Goal: Task Accomplishment & Management: Use online tool/utility

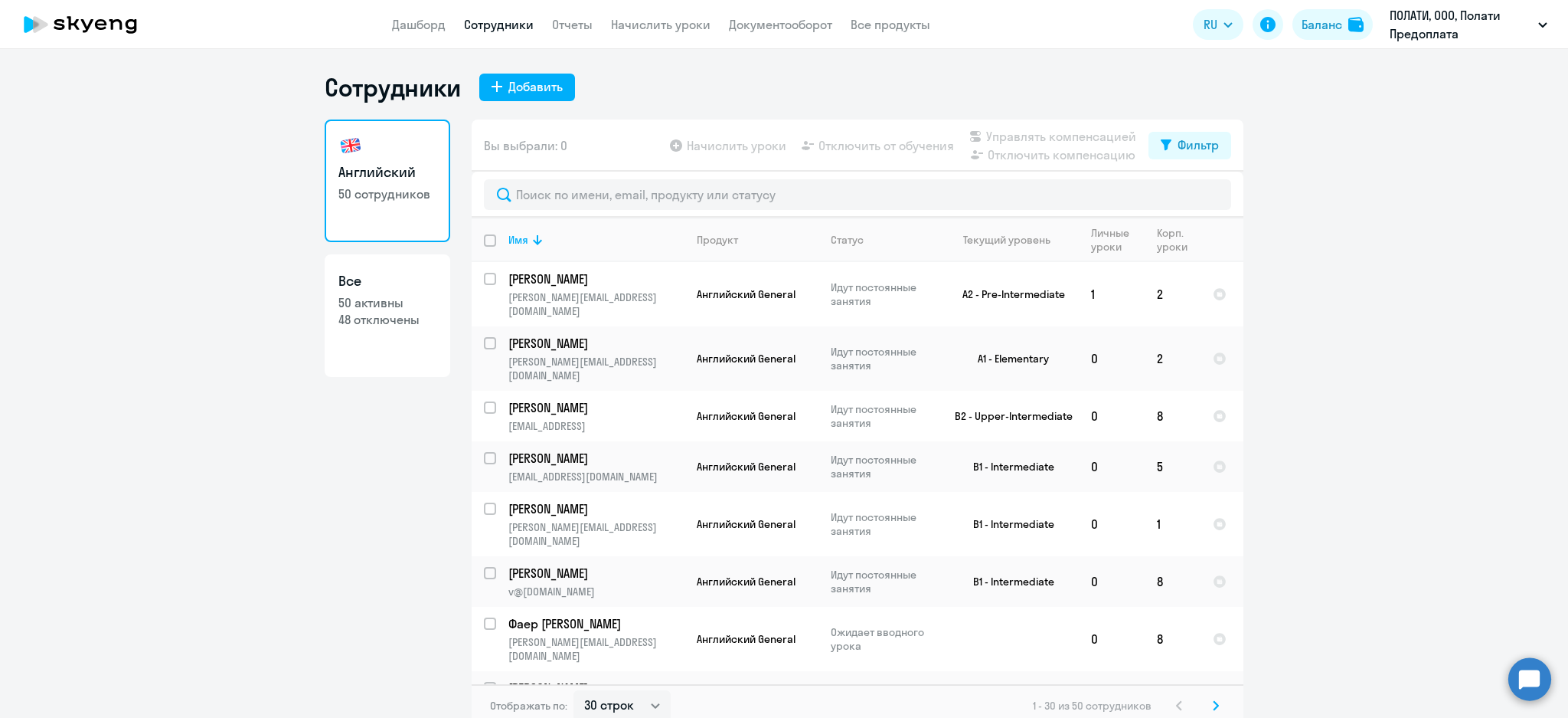
select select "30"
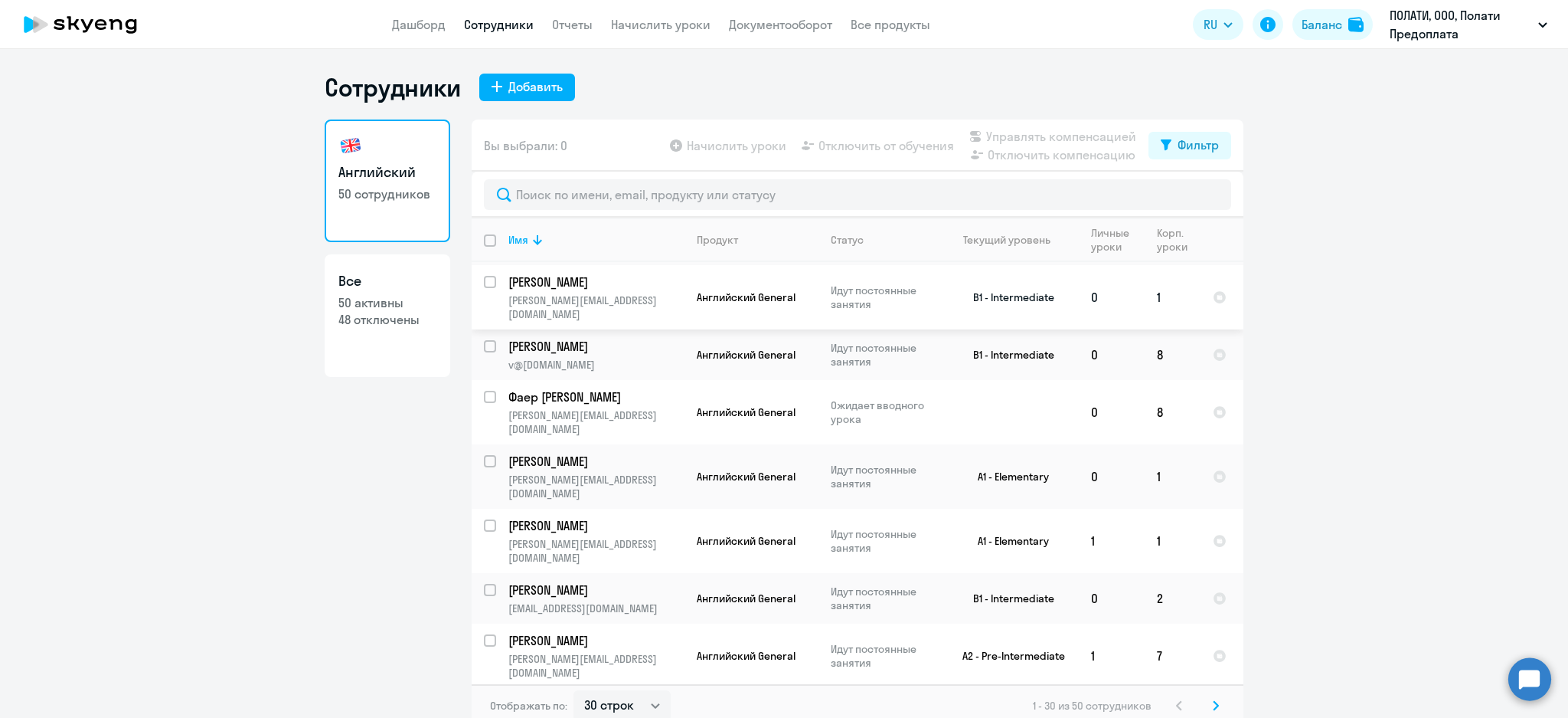
scroll to position [102, 0]
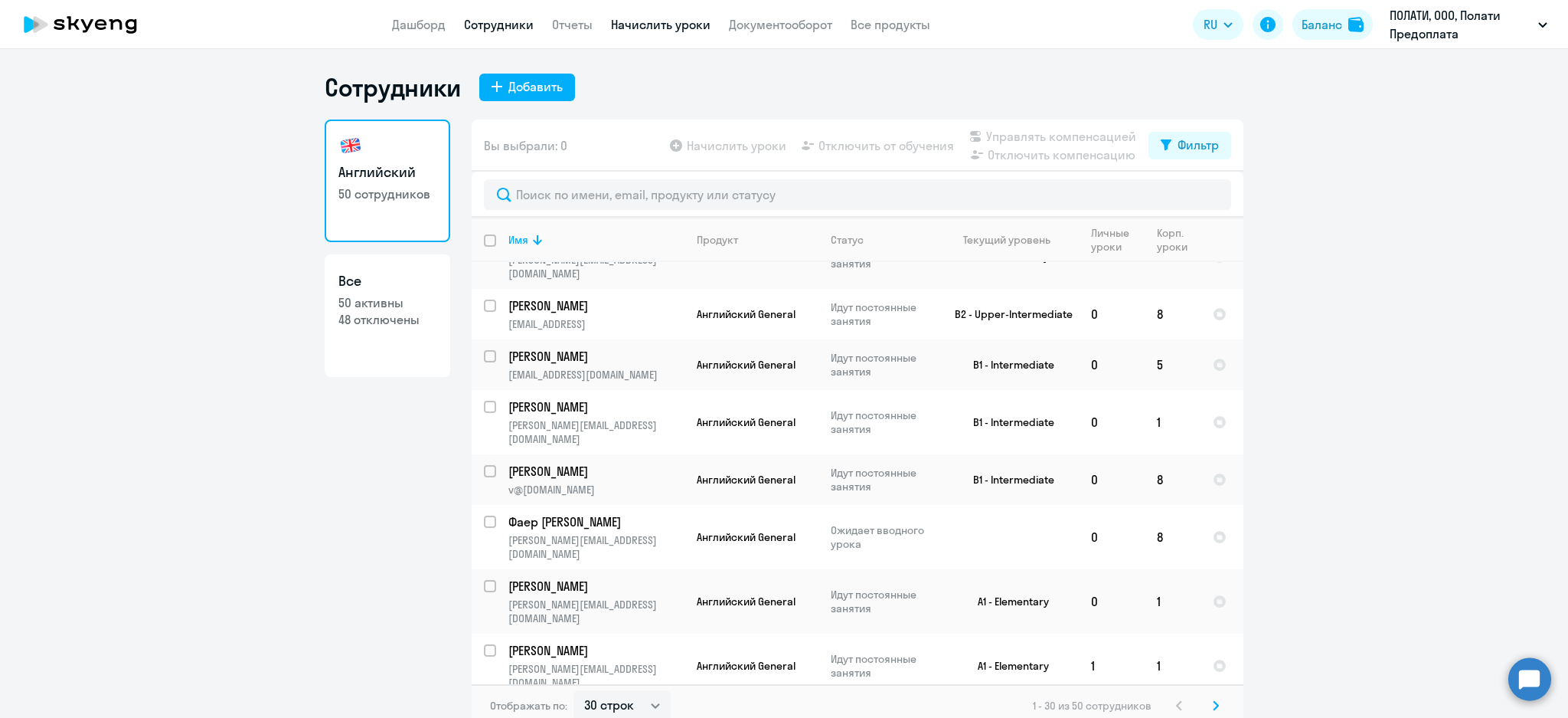
click at [647, 28] on link "Начислить уроки" at bounding box center [661, 24] width 100 height 15
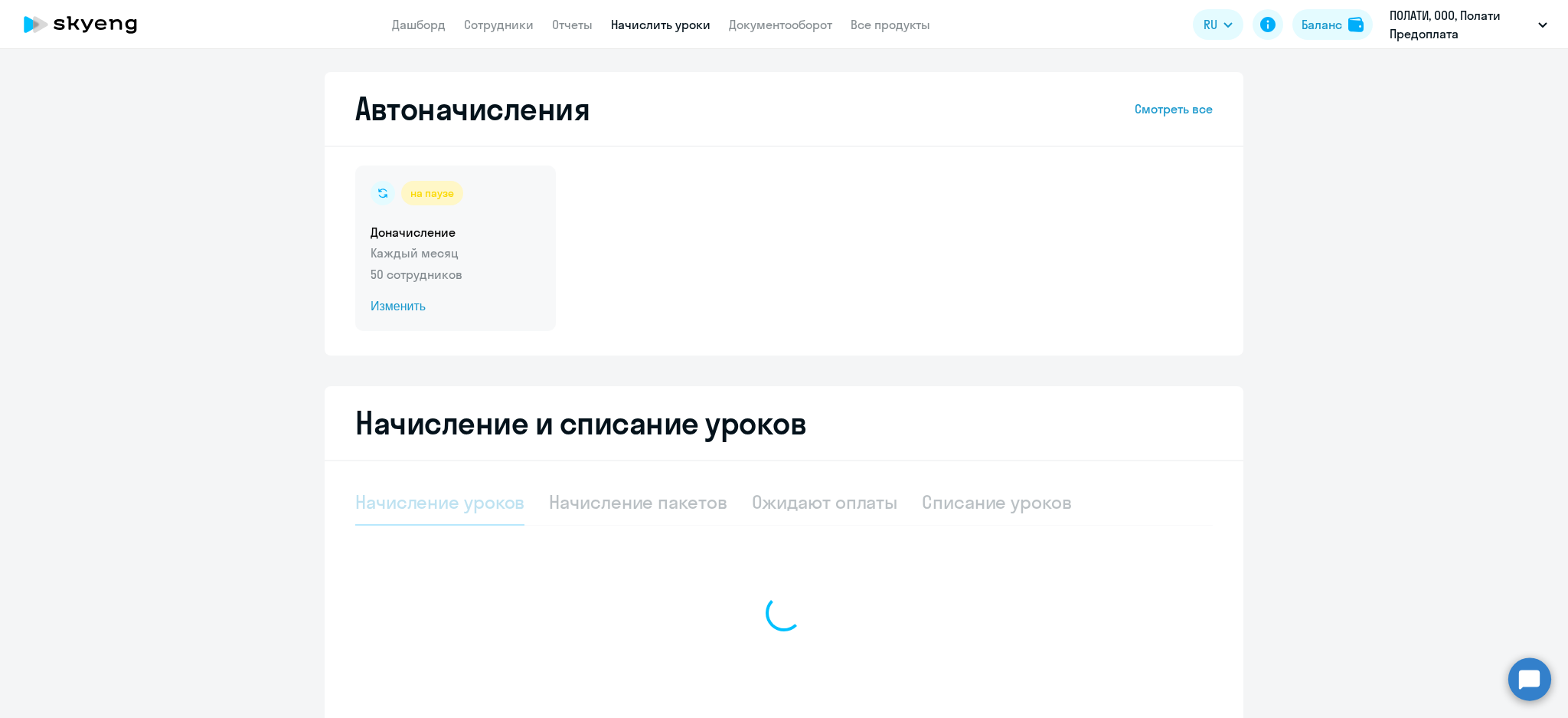
select select "10"
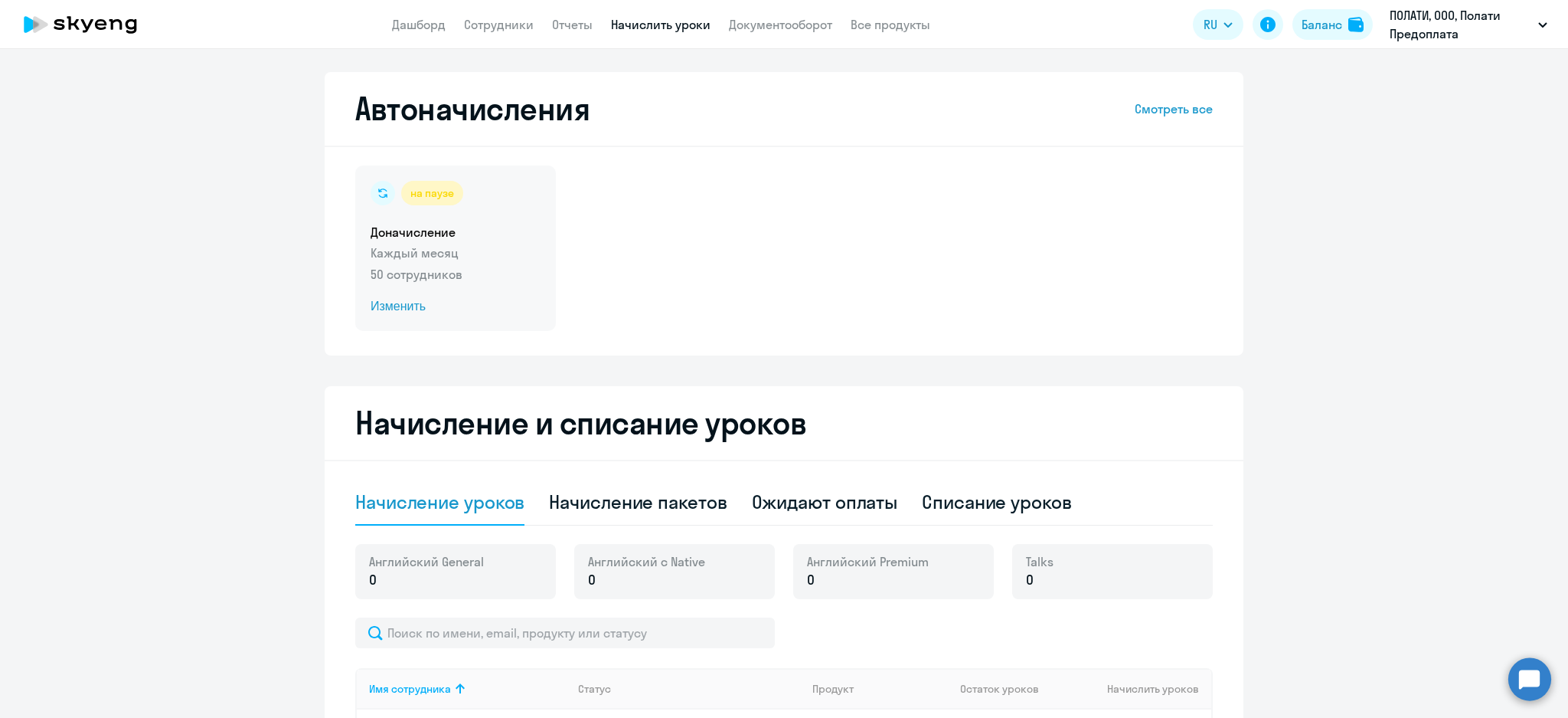
click at [458, 228] on h5 "Доначисление" at bounding box center [456, 231] width 170 height 17
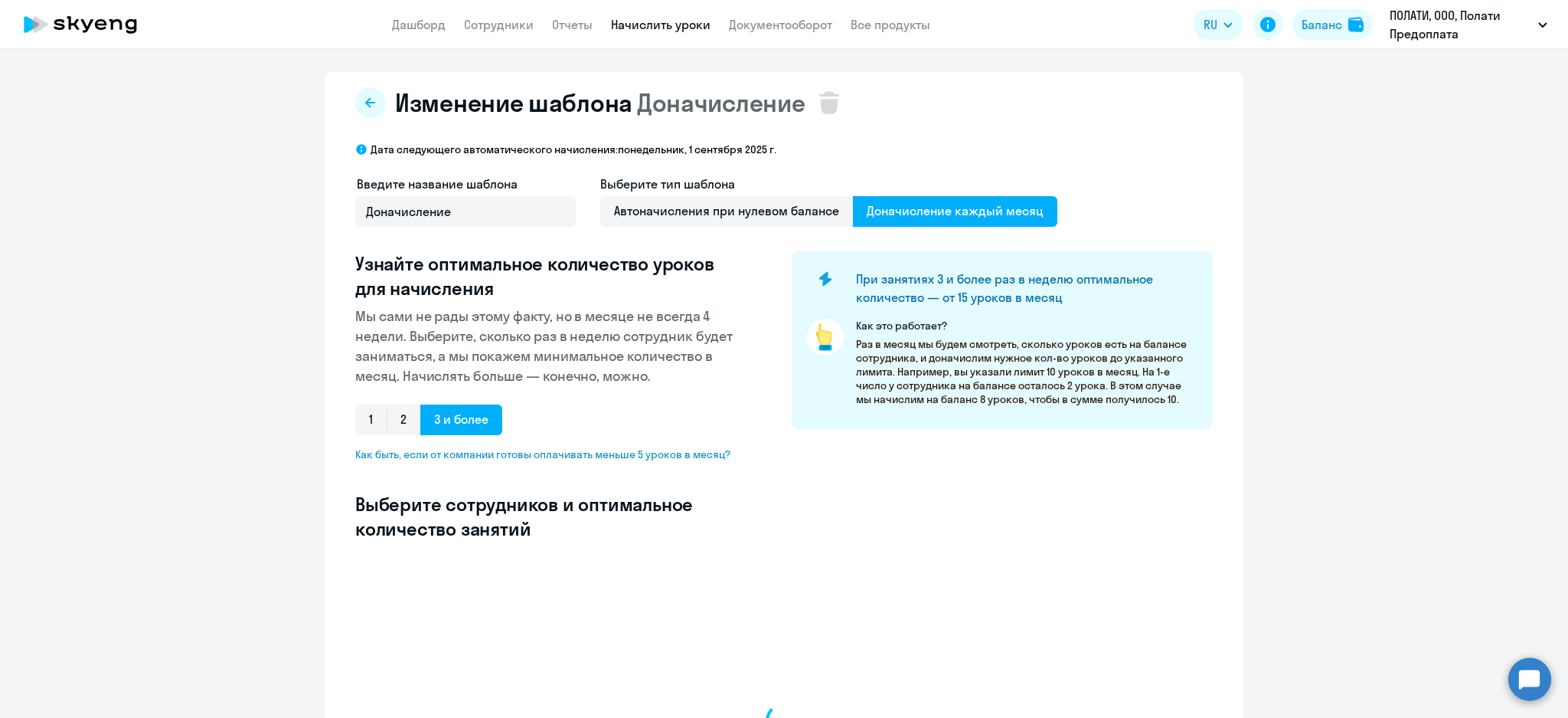
select select "10"
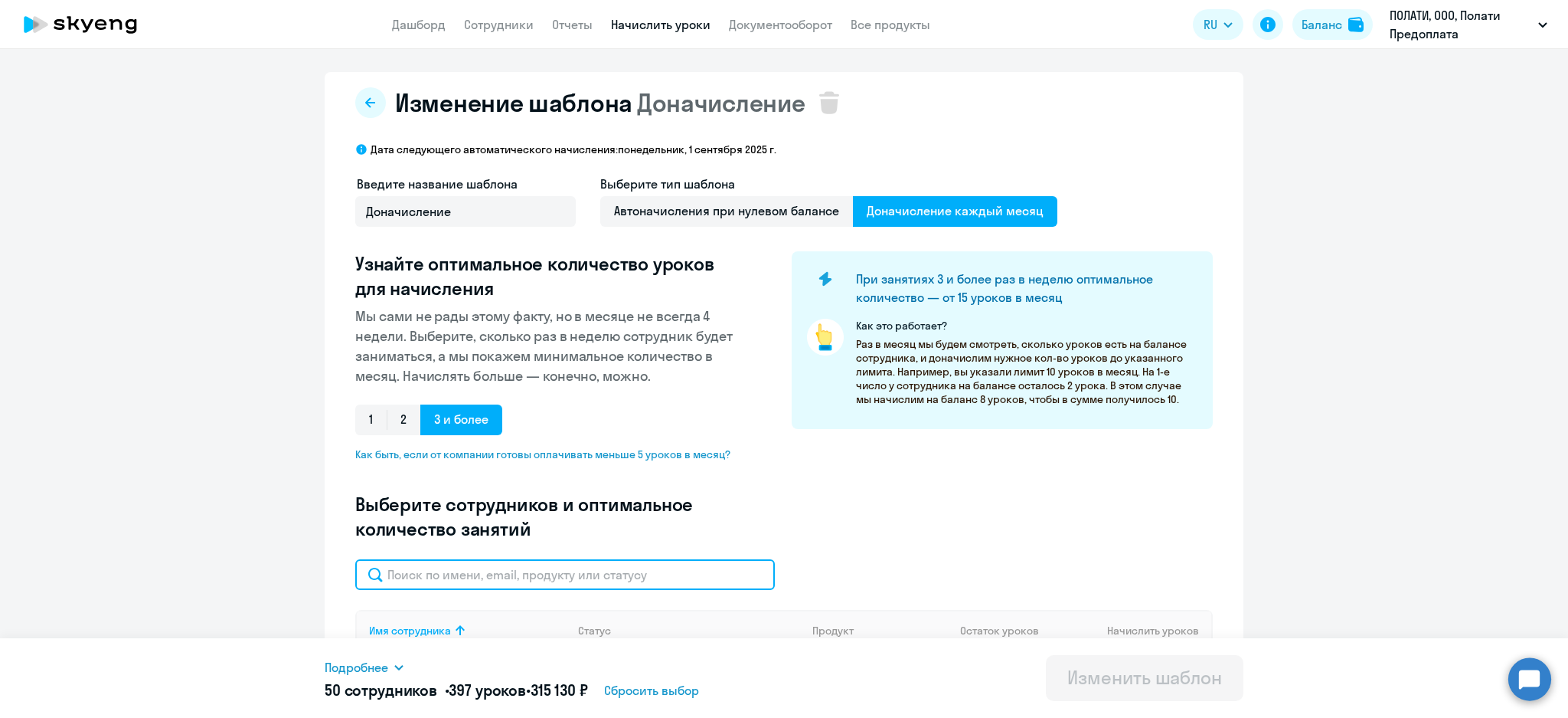
click at [503, 573] on input "text" at bounding box center [565, 575] width 420 height 31
type input "a"
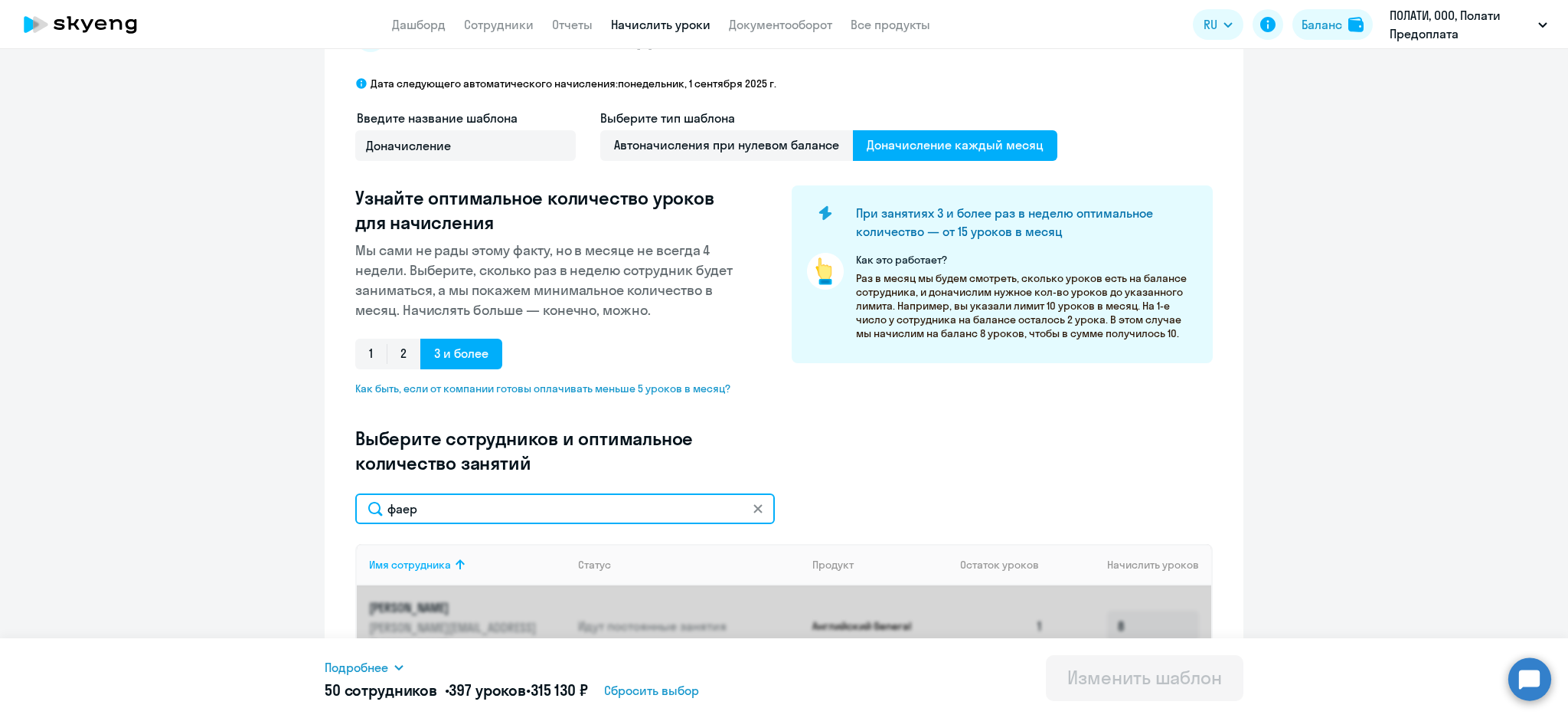
scroll to position [102, 0]
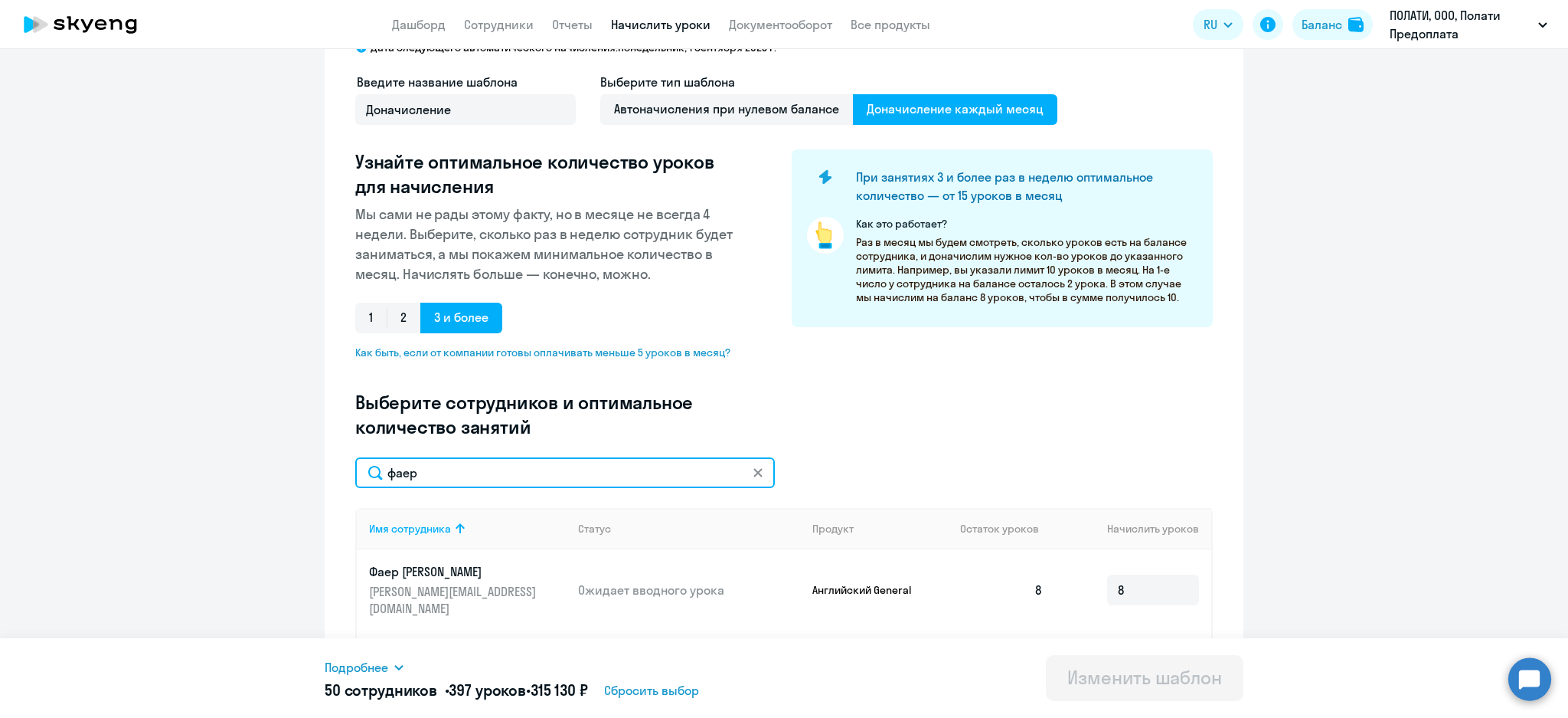
type input "фаер"
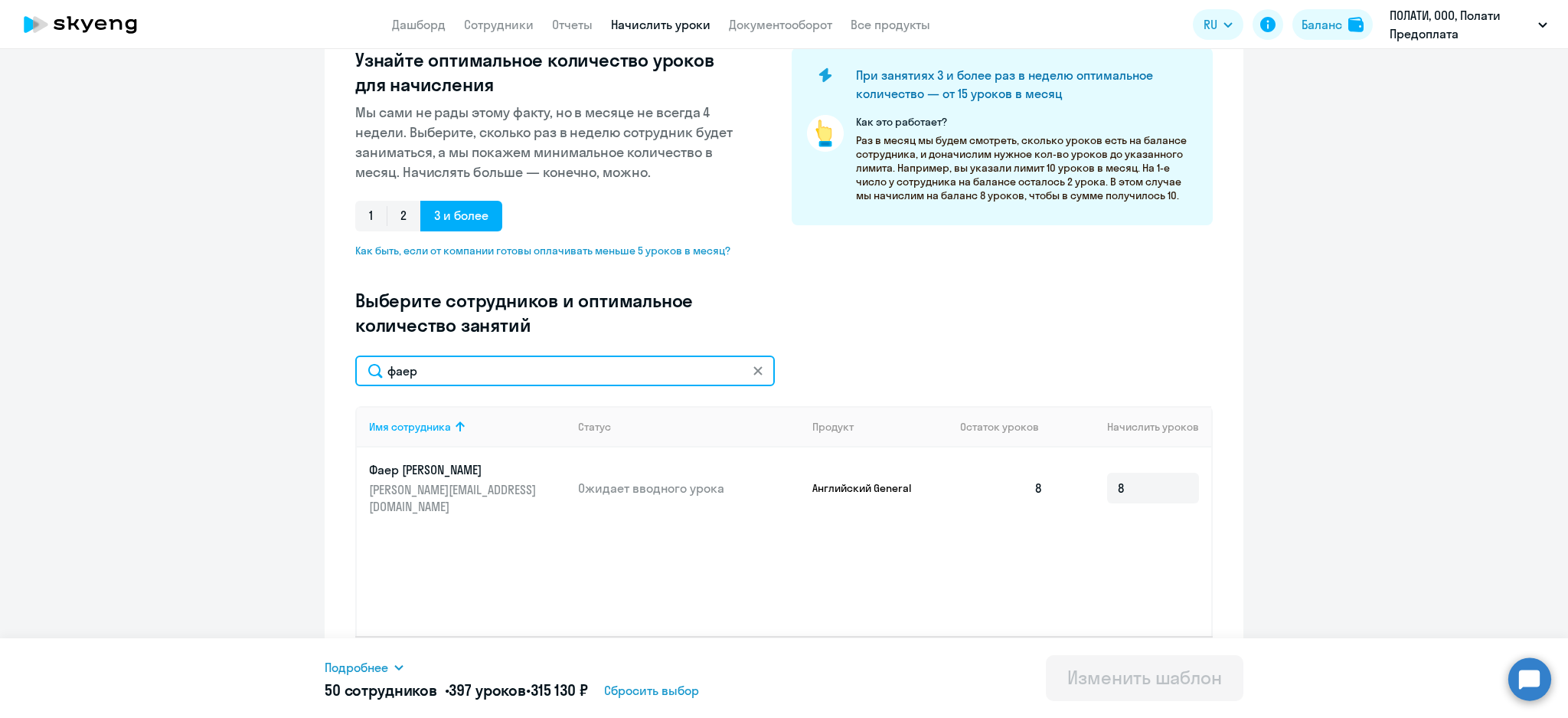
scroll to position [250, 0]
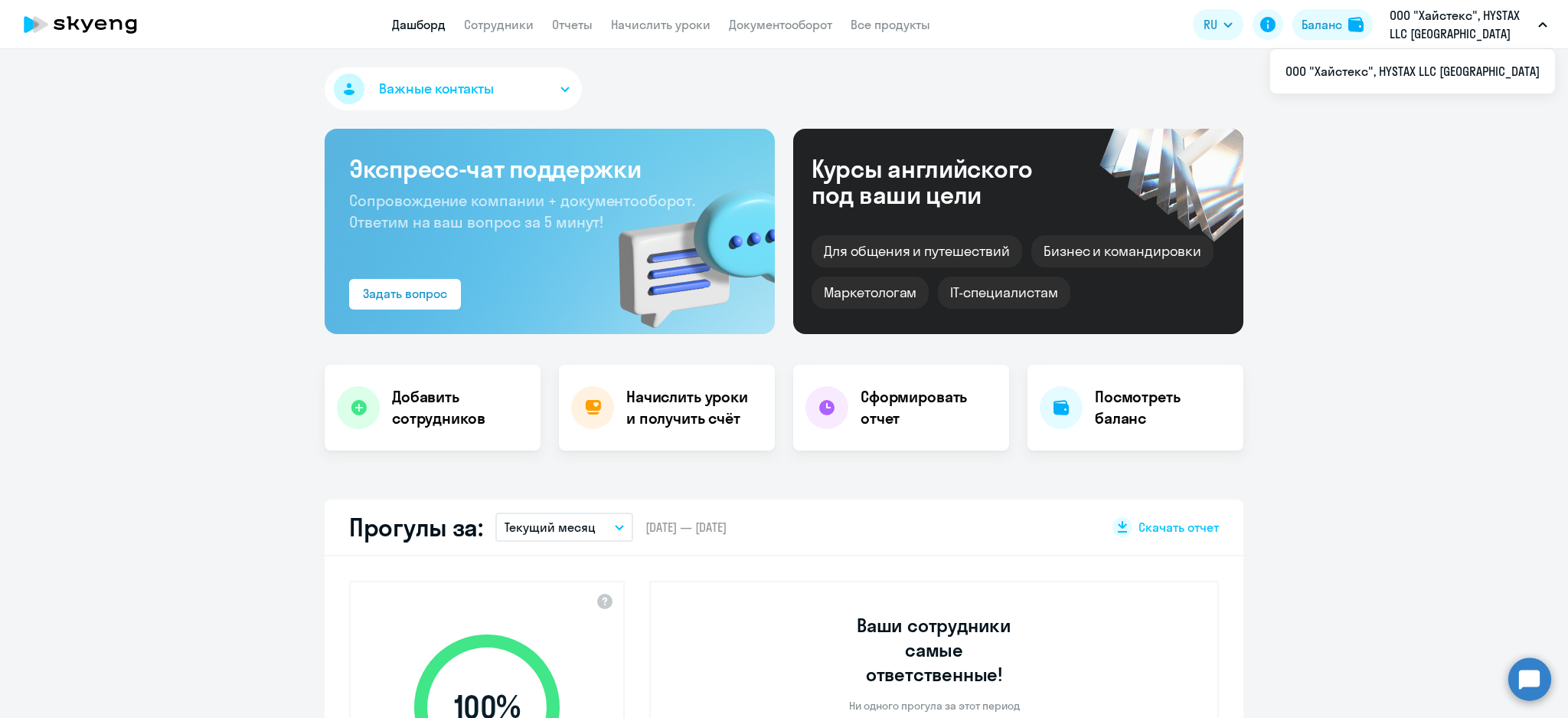
select select "30"
